Goal: Information Seeking & Learning: Find specific page/section

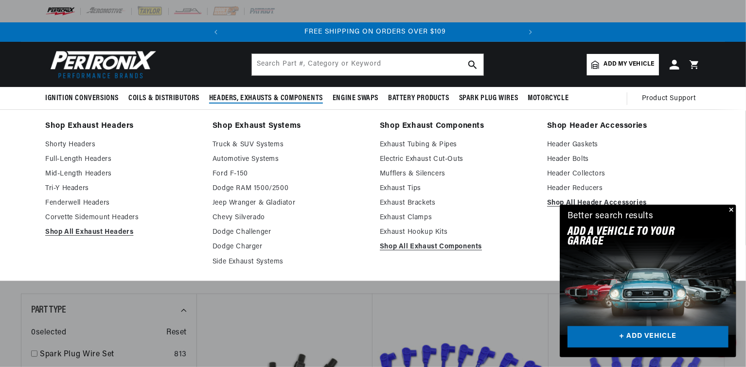
scroll to position [0, 295]
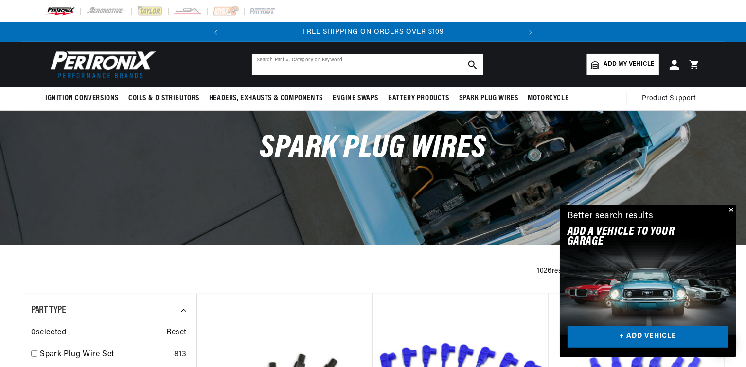
click at [284, 64] on input "text" at bounding box center [367, 64] width 231 height 21
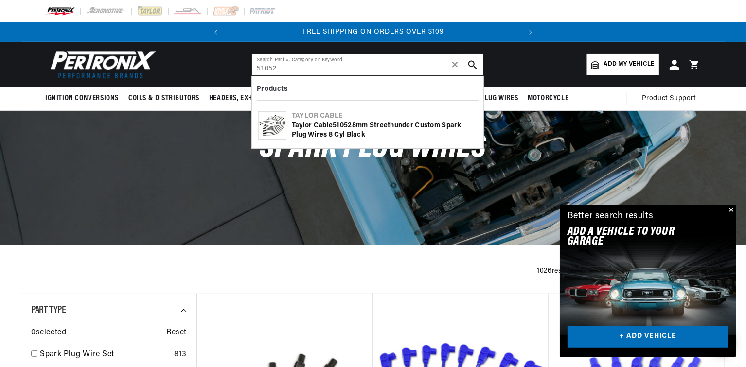
type input "51052"
click at [475, 63] on use "search button" at bounding box center [472, 64] width 8 height 8
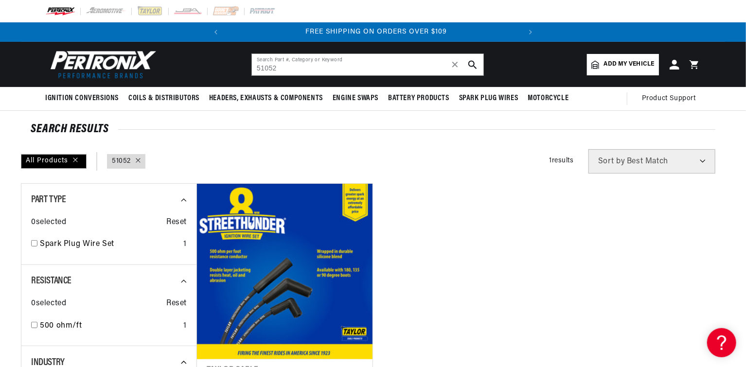
scroll to position [0, 295]
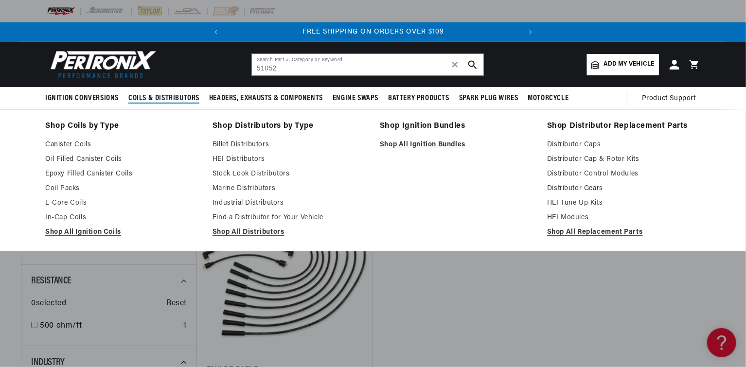
click at [156, 97] on span "Coils & Distributors" at bounding box center [163, 98] width 71 height 10
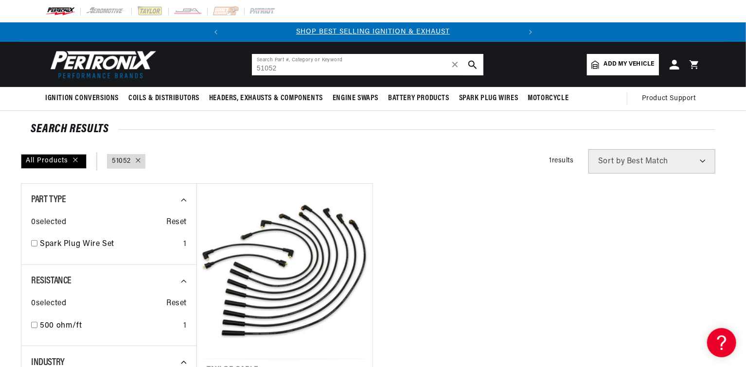
click at [282, 69] on input "51052" at bounding box center [367, 64] width 231 height 21
type input "5"
type input "pnxd134630"
click at [468, 60] on button "search button" at bounding box center [472, 64] width 21 height 21
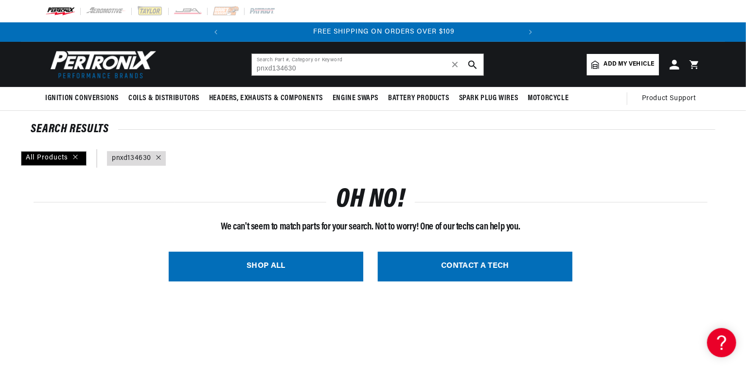
scroll to position [0, 295]
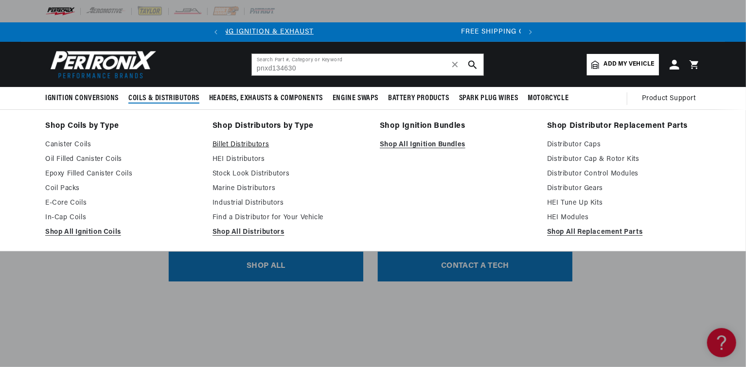
click at [227, 143] on link "Billet Distributors" at bounding box center [290, 145] width 154 height 12
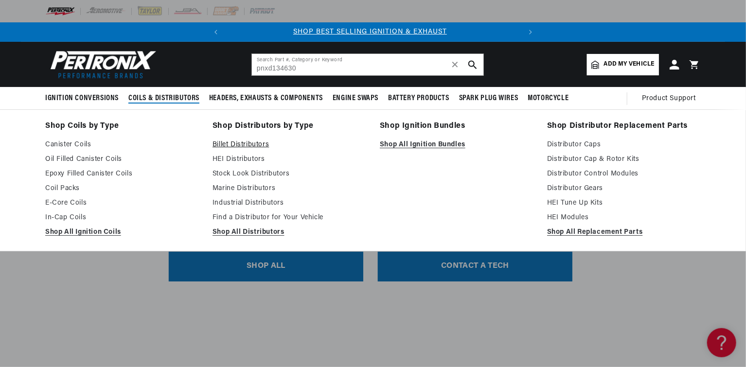
scroll to position [0, 0]
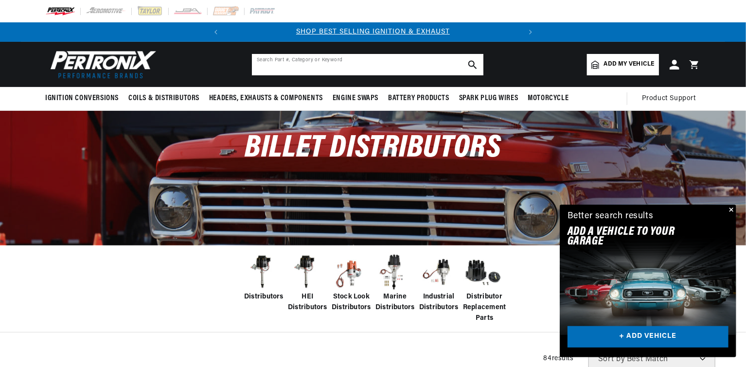
click at [280, 63] on input "text" at bounding box center [367, 64] width 231 height 21
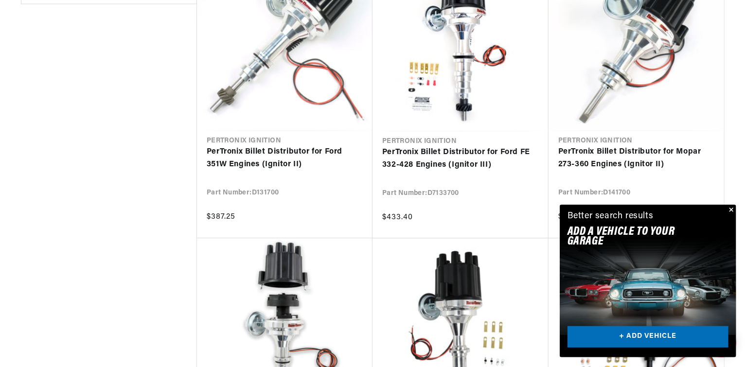
scroll to position [1267, 0]
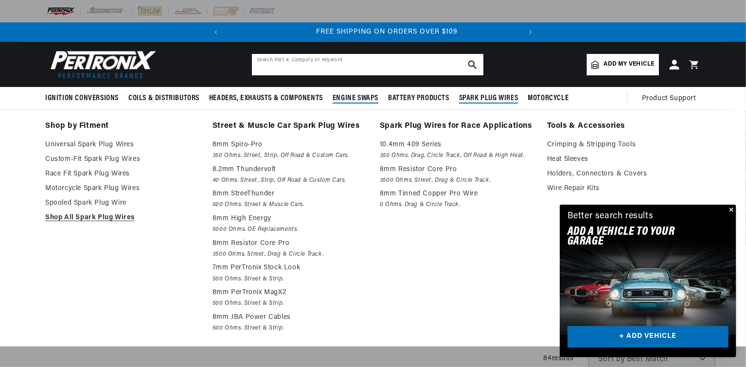
scroll to position [0, 295]
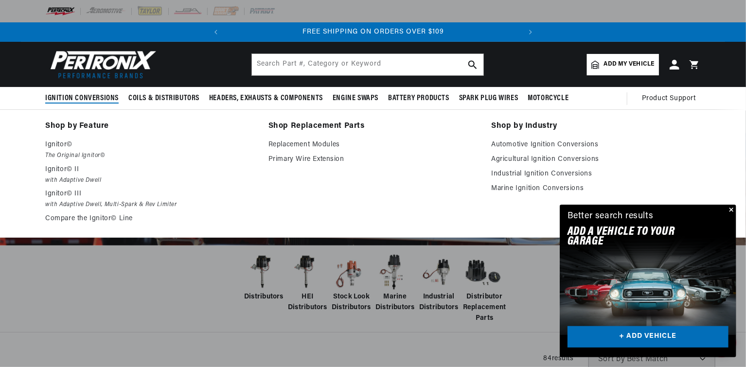
click at [73, 93] on span "Ignition Conversions" at bounding box center [81, 98] width 73 height 10
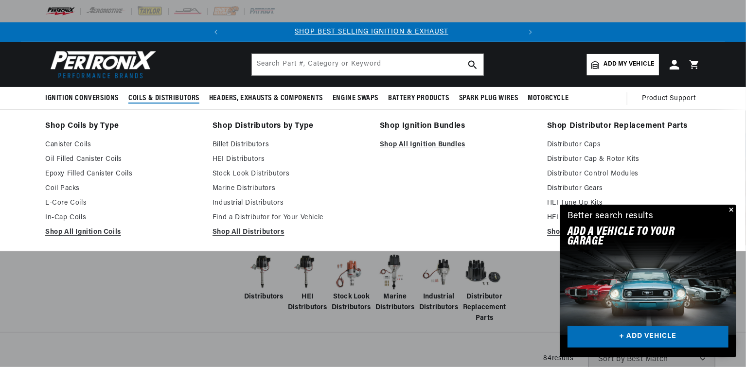
scroll to position [0, 0]
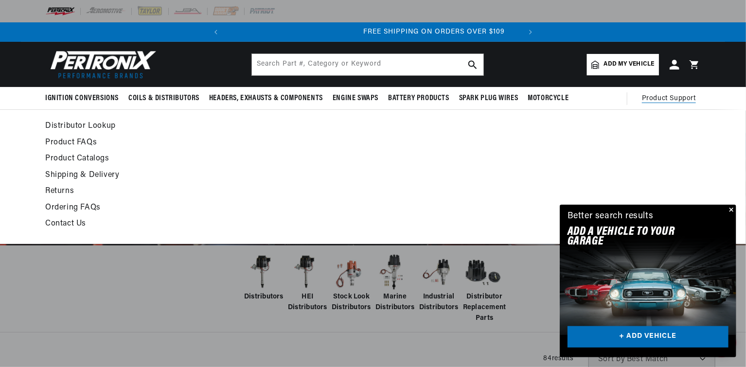
click at [652, 96] on span "Product Support" at bounding box center [669, 98] width 54 height 11
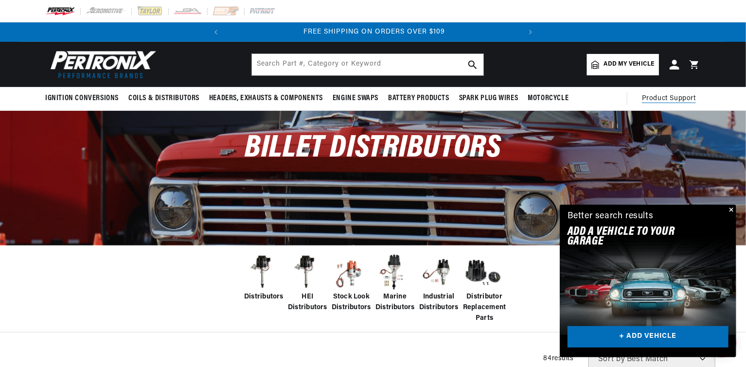
scroll to position [0, 295]
click at [618, 60] on span "Add my vehicle" at bounding box center [629, 64] width 51 height 9
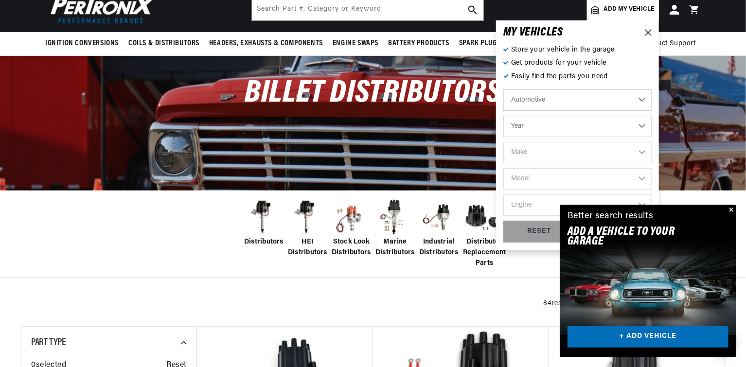
scroll to position [0, 14]
click at [547, 97] on select "Automotive Agricultural Industrial Marine Motorcycle" at bounding box center [577, 99] width 148 height 21
click at [536, 97] on select "Automotive Agricultural Industrial Marine Motorcycle" at bounding box center [577, 99] width 148 height 21
click at [530, 125] on select "Year 2026 2025 2024 2023 2022 2021 2020 2019 2018 2017 2016 2015 2014 2013 2012…" at bounding box center [577, 126] width 148 height 21
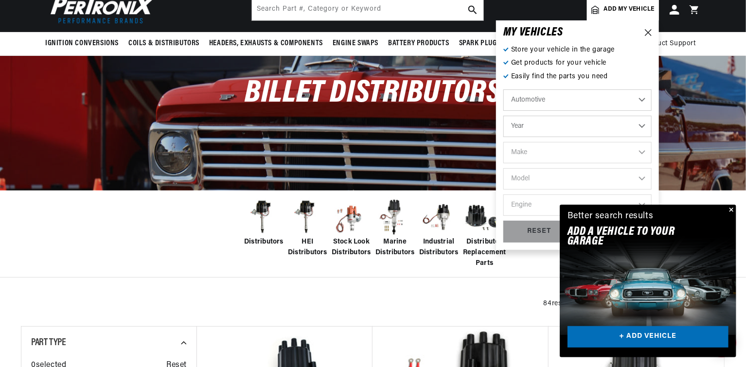
scroll to position [0, 295]
select select "1966"
click at [503, 116] on select "Year 2026 2025 2024 2023 2022 2021 2020 2019 2018 2017 2016 2015 2014 2013 2012…" at bounding box center [577, 126] width 148 height 21
select select "1966"
click at [520, 149] on select "Make Alfa Romeo American Motors Aston Martin Austin Austin Healey Avanti Bentle…" at bounding box center [577, 152] width 148 height 21
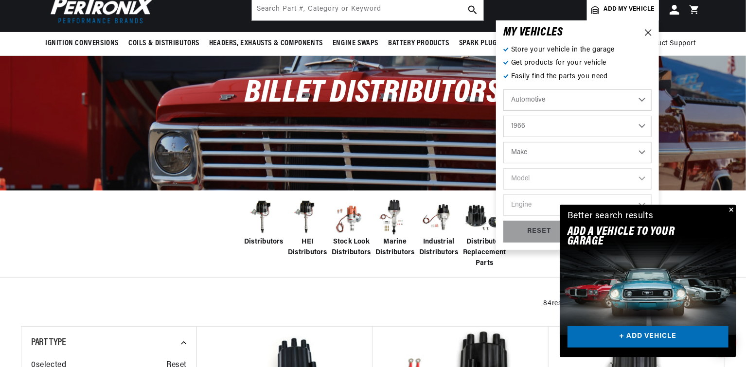
select select "Ford"
click at [503, 142] on select "Make Alfa Romeo American Motors Aston Martin Austin Austin Healey Avanti Bentle…" at bounding box center [577, 152] width 148 height 21
select select "Ford"
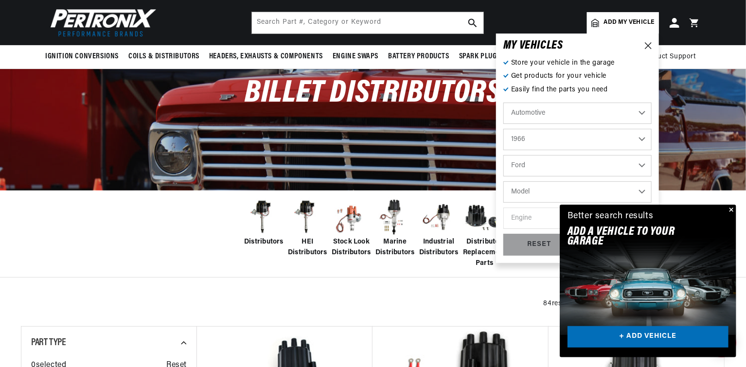
scroll to position [55, 0]
click at [528, 192] on select "Model Bronco Club Wagon Country Sedan Country Squire Custom Custom 500 Econolin…" at bounding box center [577, 191] width 148 height 21
select select "Galaxie"
click at [503, 181] on select "Model Bronco Club Wagon Country Sedan Country Squire Custom Custom 500 Econolin…" at bounding box center [577, 191] width 148 height 21
select select "Galaxie"
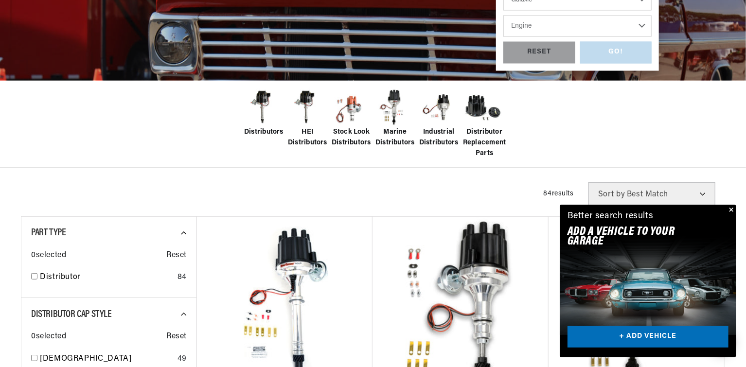
scroll to position [0, 295]
click at [530, 25] on select "Engine 3.6L 3.7L 4.3L 4.8L 5.4L 6.7L 200cid / 3.3L 240cid / 3.9L 289cid / 4.7L …" at bounding box center [577, 26] width 148 height 21
select select "428cid-7.0L"
click at [503, 16] on select "Engine 3.6L 3.7L 4.3L 4.8L 5.4L 6.7L 200cid / 3.3L 240cid / 3.9L 289cid / 4.7L …" at bounding box center [577, 26] width 148 height 21
select select "428cid-7.0L"
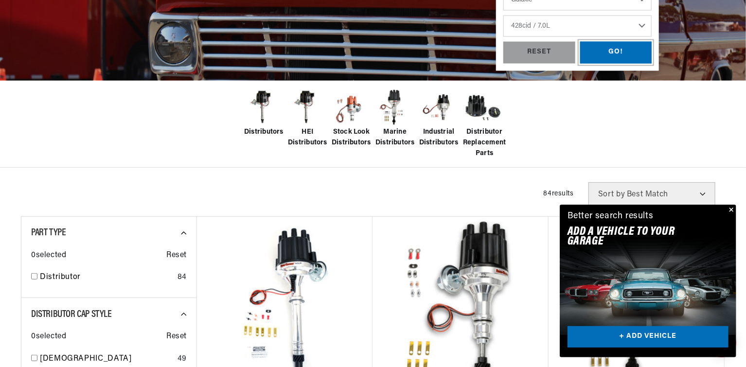
click at [611, 51] on div "GO!" at bounding box center [616, 53] width 72 height 22
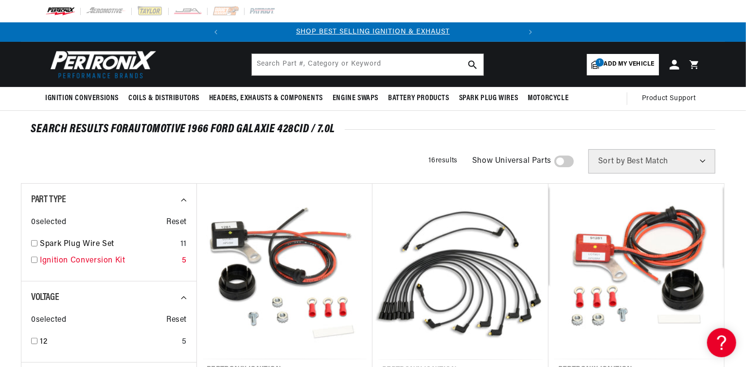
click at [33, 260] on input "checkbox" at bounding box center [34, 260] width 6 height 6
checkbox input "true"
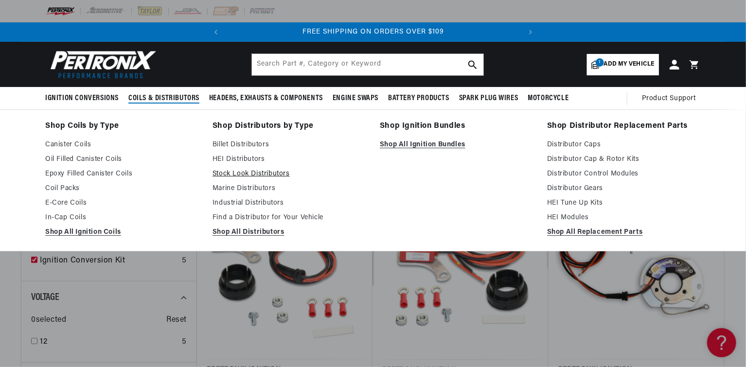
scroll to position [0, 295]
click at [241, 170] on link "Stock Look Distributors" at bounding box center [290, 174] width 154 height 12
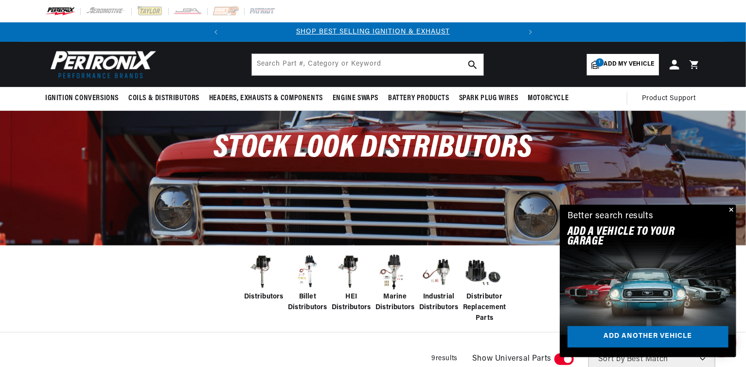
click at [609, 60] on span "Add my vehicle" at bounding box center [629, 64] width 51 height 9
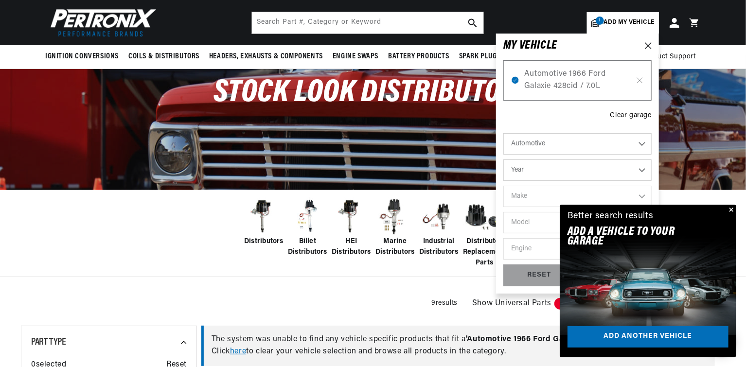
scroll to position [55, 0]
click at [526, 169] on select "Year 2026 2025 2024 2023 2022 2021 2020 2019 2018 2017 2016 2015 2014 2013 2012…" at bounding box center [577, 170] width 148 height 21
select select "1966"
click at [503, 160] on select "Year 2026 2025 2024 2023 2022 2021 2020 2019 2018 2017 2016 2015 2014 2013 2012…" at bounding box center [577, 170] width 148 height 21
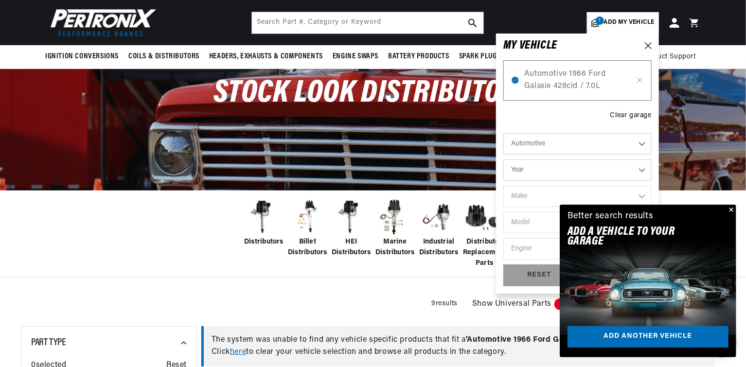
select select "1966"
click at [529, 198] on select "Make Alfa Romeo American Motors Aston Martin Austin Austin Healey Avanti Bentle…" at bounding box center [577, 196] width 148 height 21
select select "Ford"
click at [503, 186] on select "Make Alfa Romeo American Motors Aston Martin Austin Austin Healey Avanti Bentle…" at bounding box center [577, 196] width 148 height 21
select select "Ford"
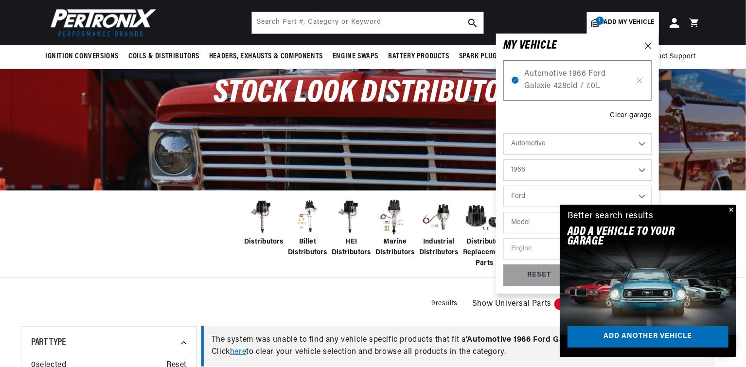
click at [529, 225] on select "Model Bronco Club Wagon Country Sedan Country Squire Custom Custom 500 Econolin…" at bounding box center [577, 222] width 148 height 21
select select "Galaxie"
click at [503, 212] on select "Model Bronco Club Wagon Country Sedan Country Squire Custom Custom 500 Econolin…" at bounding box center [577, 222] width 148 height 21
select select "Galaxie"
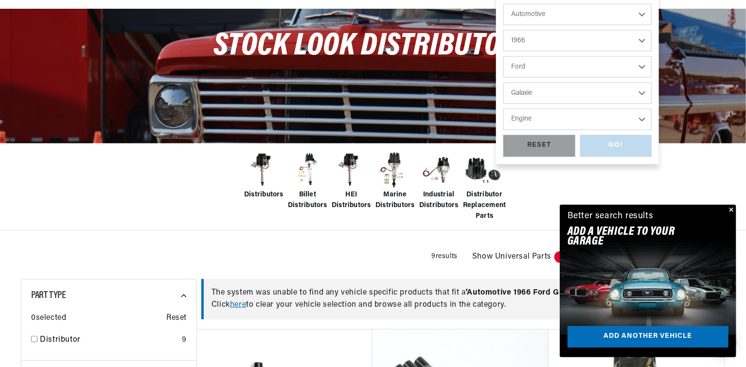
scroll to position [165, 0]
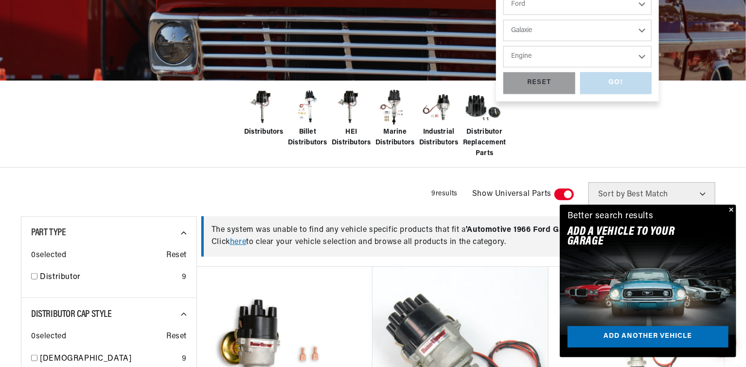
click at [531, 55] on select "Engine 3.6L 3.7L 4.3L 4.8L 5.4L 6.7L 200cid / 3.3L 240cid / 3.9L 289cid / 4.7L …" at bounding box center [577, 56] width 148 height 21
select select "428cid-7.0L"
click at [503, 46] on select "Engine 3.6L 3.7L 4.3L 4.8L 5.4L 6.7L 200cid / 3.3L 240cid / 3.9L 289cid / 4.7L …" at bounding box center [577, 56] width 148 height 21
select select "428cid-7.0L"
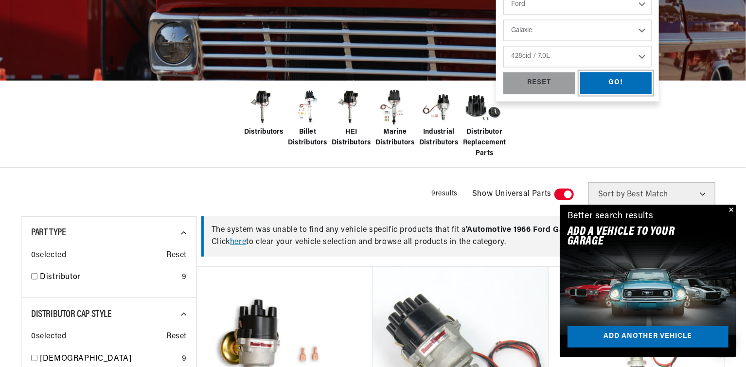
click at [618, 81] on div "GO!" at bounding box center [616, 83] width 72 height 22
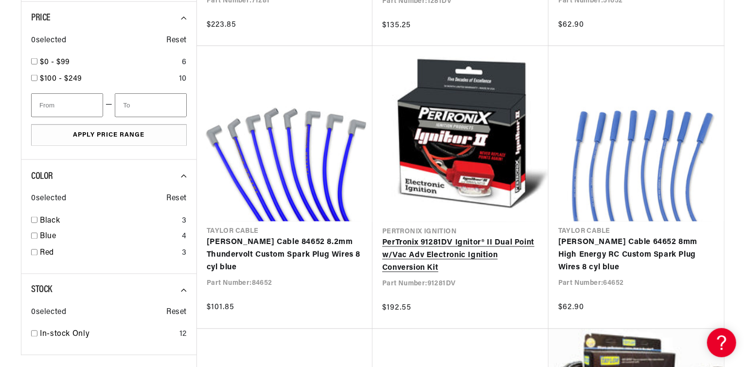
scroll to position [716, 0]
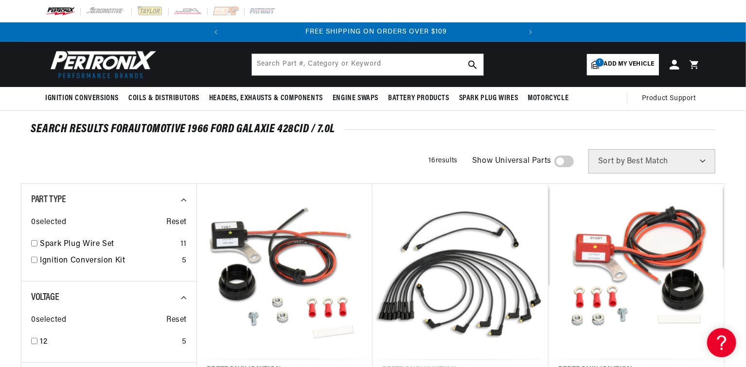
scroll to position [0, 295]
click at [274, 65] on input "text" at bounding box center [367, 64] width 231 height 21
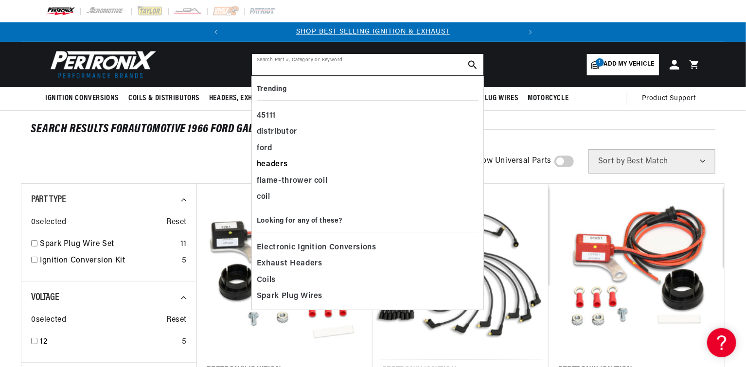
scroll to position [0, 0]
click at [270, 129] on div "distributor" at bounding box center [368, 132] width 222 height 17
type input "distributor"
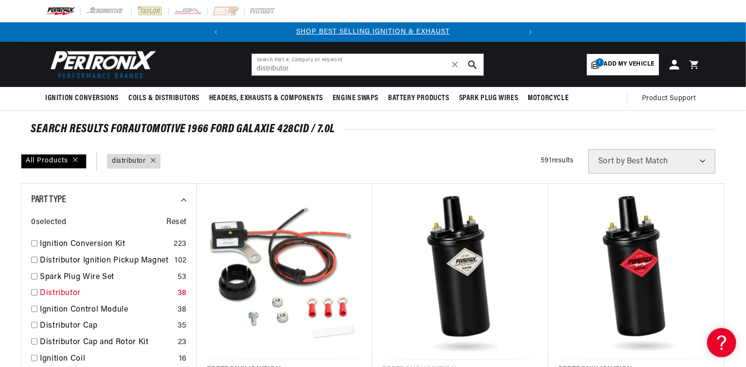
click at [54, 289] on link "Distributor" at bounding box center [107, 293] width 134 height 13
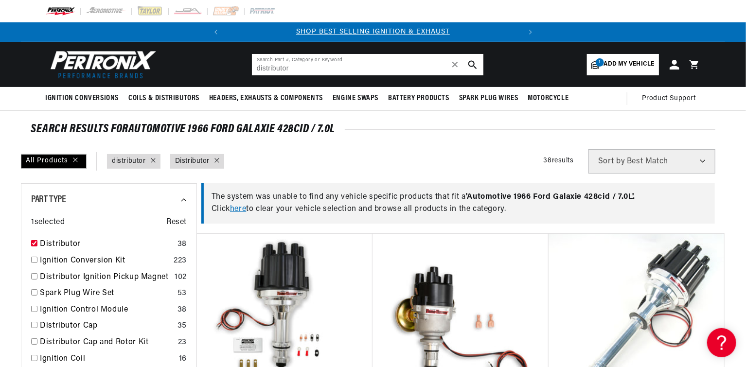
click at [274, 63] on input "distributor" at bounding box center [367, 64] width 231 height 21
click at [282, 69] on input "distributor" at bounding box center [367, 64] width 231 height 21
click at [457, 65] on span "✕" at bounding box center [455, 65] width 9 height 0
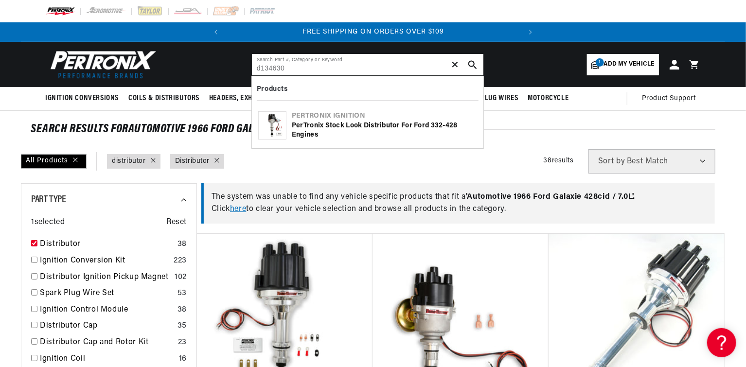
type input "d134630"
click at [471, 62] on icon "search button" at bounding box center [472, 64] width 9 height 9
checkbox input "false"
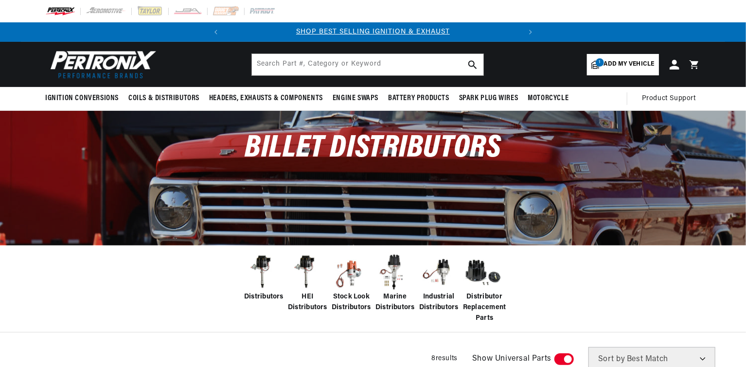
click at [601, 65] on span "1" at bounding box center [600, 62] width 8 height 8
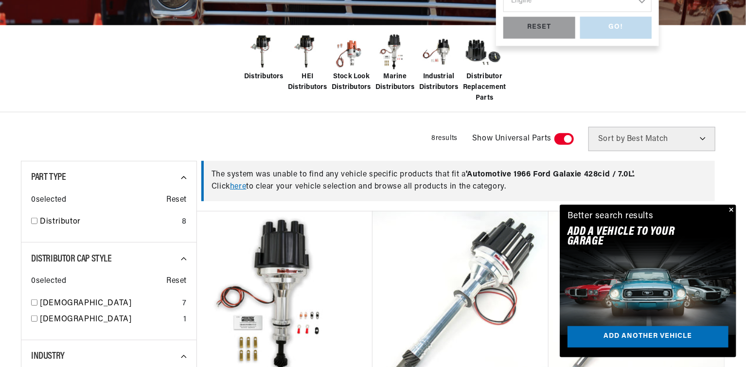
scroll to position [0, 295]
click at [604, 28] on div "GO! RESET" at bounding box center [577, 28] width 148 height 22
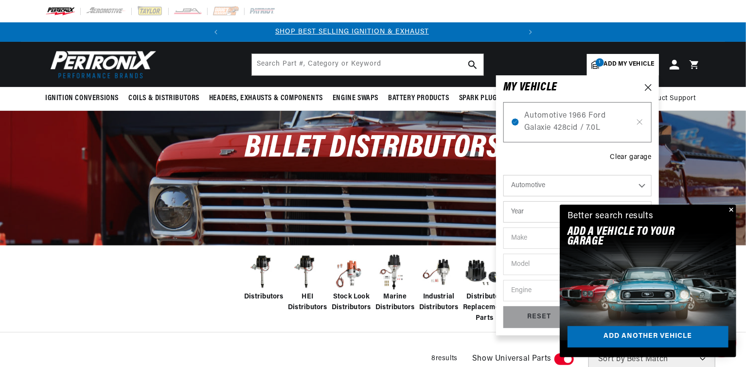
scroll to position [0, 0]
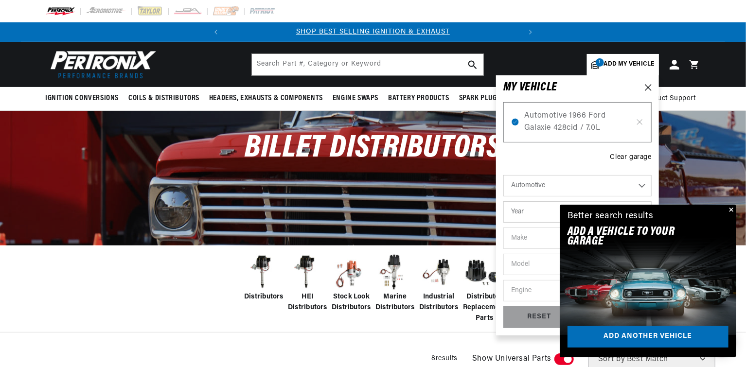
click at [728, 208] on button "Close" at bounding box center [731, 211] width 12 height 12
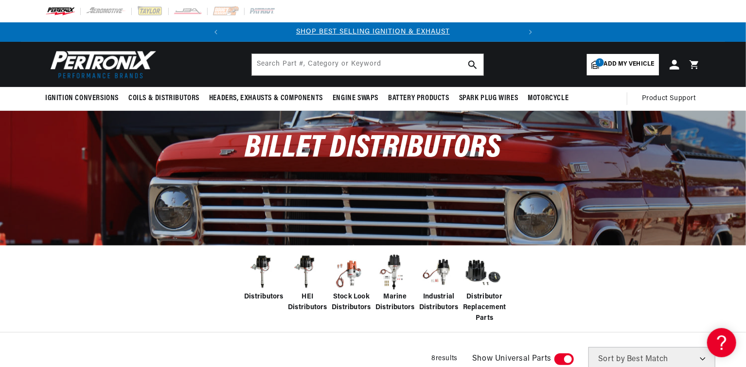
click at [610, 63] on span "Add my vehicle" at bounding box center [629, 64] width 51 height 9
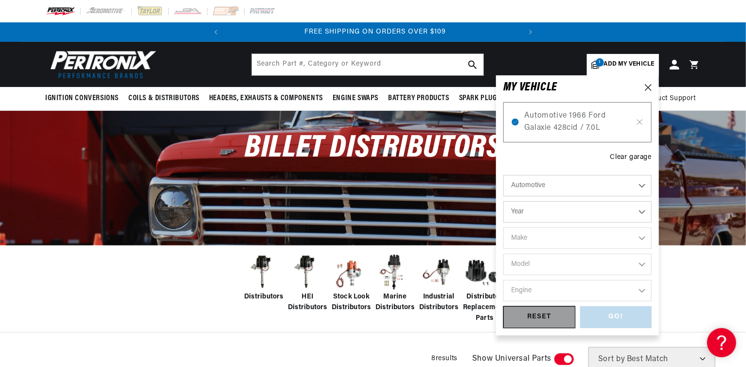
scroll to position [0, 295]
click at [596, 316] on div "GO! RESET" at bounding box center [577, 317] width 148 height 22
click at [599, 319] on div "GO! RESET" at bounding box center [577, 317] width 148 height 22
click at [615, 316] on div "GO! RESET" at bounding box center [577, 317] width 148 height 22
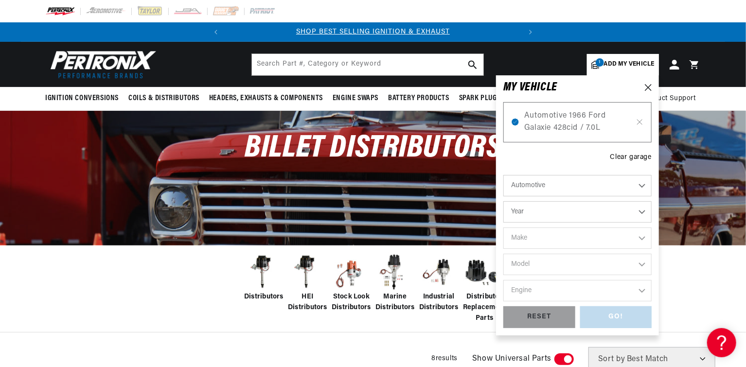
click at [646, 83] on div "MY VEHICLE" at bounding box center [577, 88] width 148 height 10
click at [325, 63] on input "text" at bounding box center [367, 64] width 231 height 21
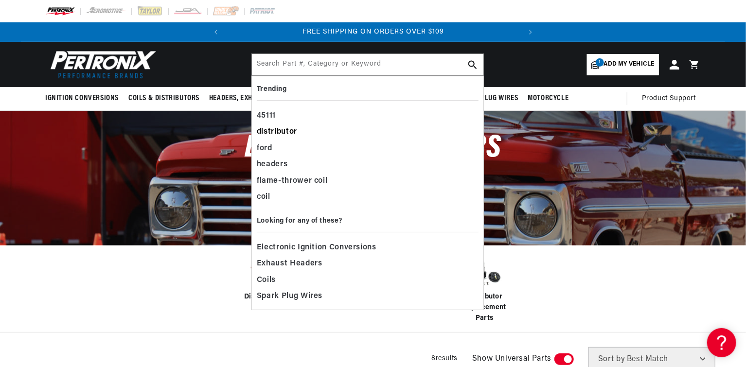
click at [284, 128] on div "distributor" at bounding box center [368, 132] width 222 height 17
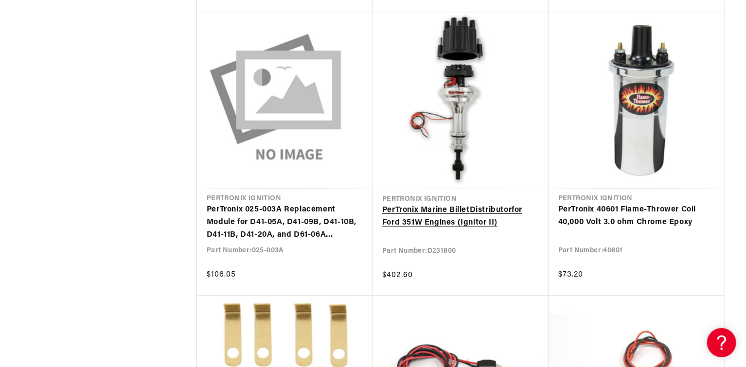
scroll to position [1873, 0]
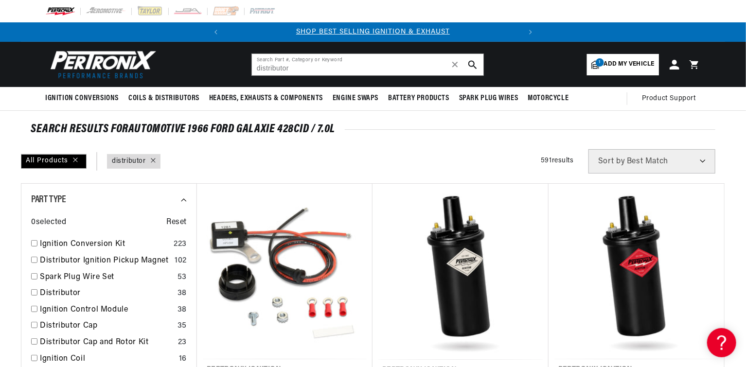
click at [609, 62] on span "Add my vehicle" at bounding box center [629, 64] width 51 height 9
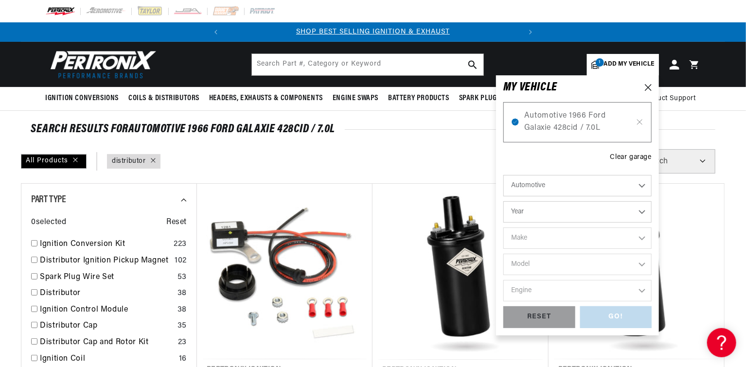
click at [606, 320] on div "GO! RESET" at bounding box center [577, 317] width 148 height 22
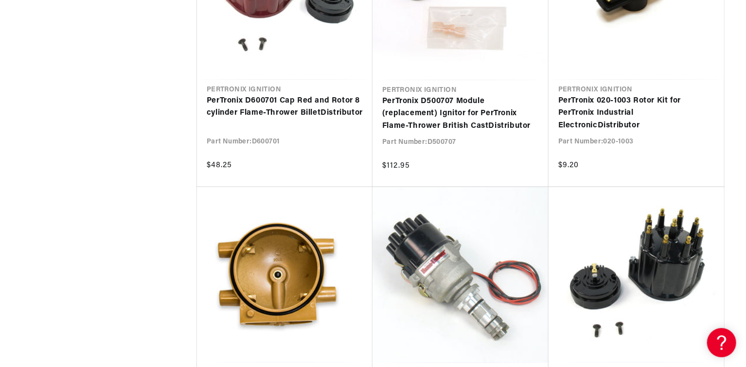
scroll to position [4361, 0]
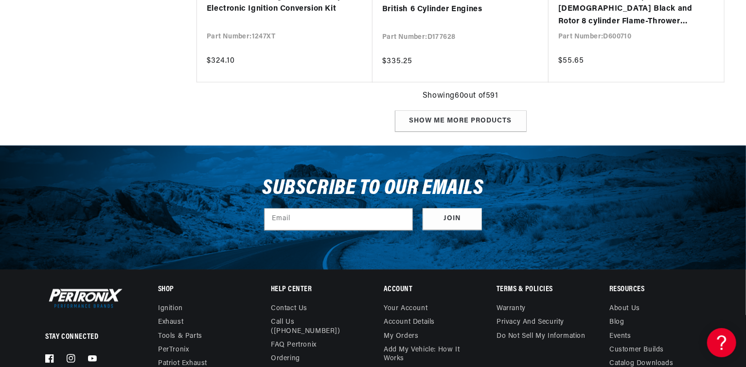
type input "distributor"
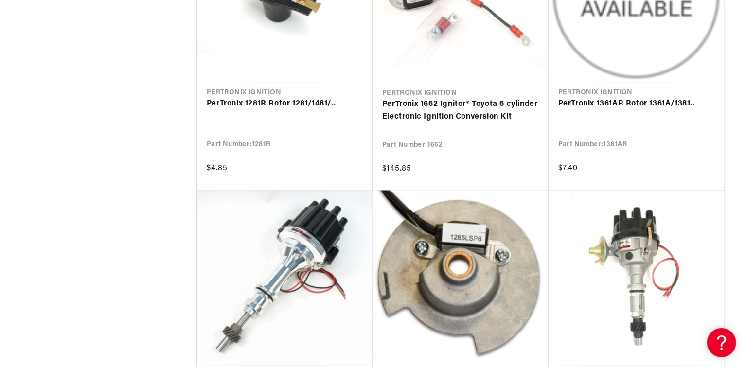
scroll to position [6607, 0]
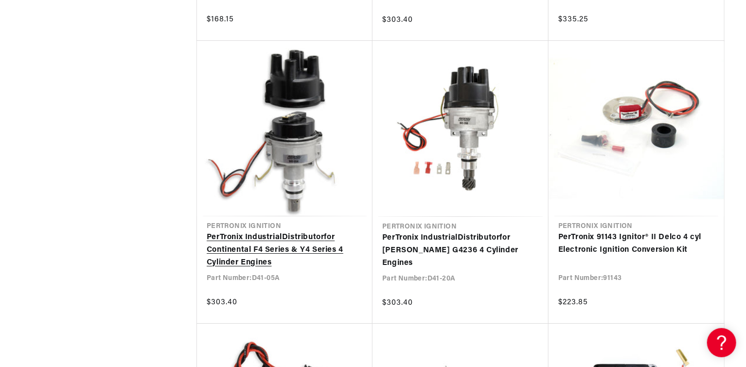
scroll to position [7216, 0]
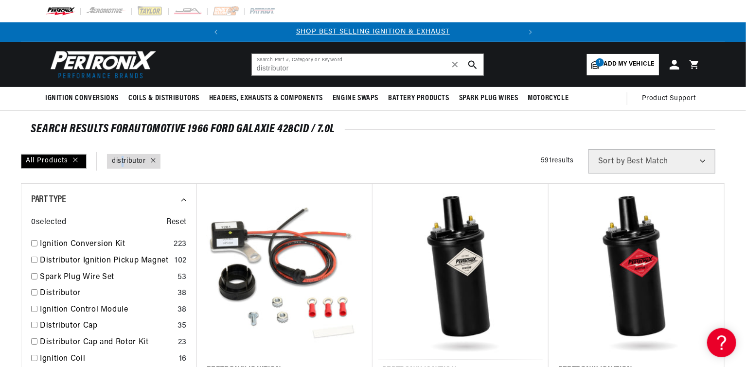
click at [124, 158] on link "query : distributor" at bounding box center [129, 161] width 34 height 11
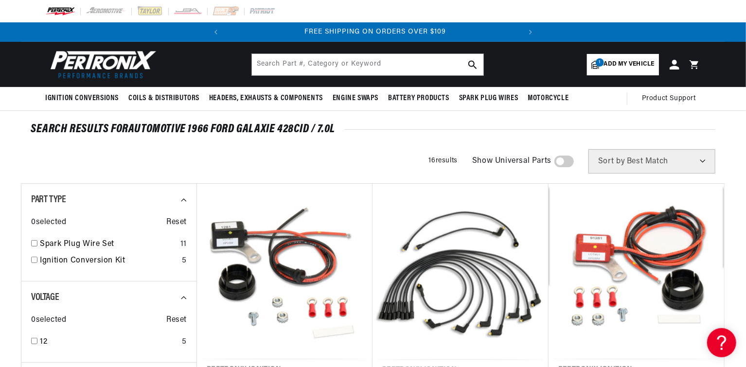
scroll to position [0, 295]
